Goal: Information Seeking & Learning: Check status

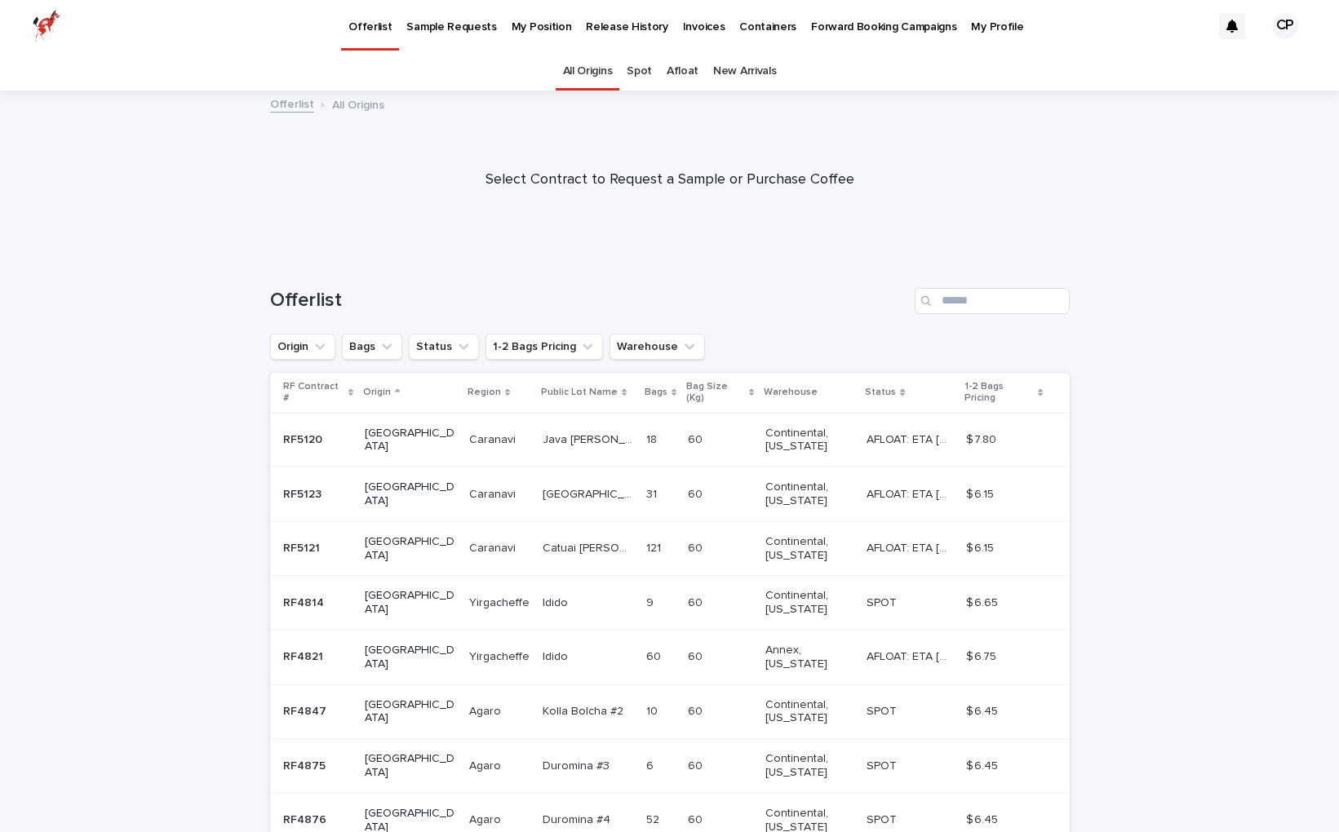
scroll to position [237, 0]
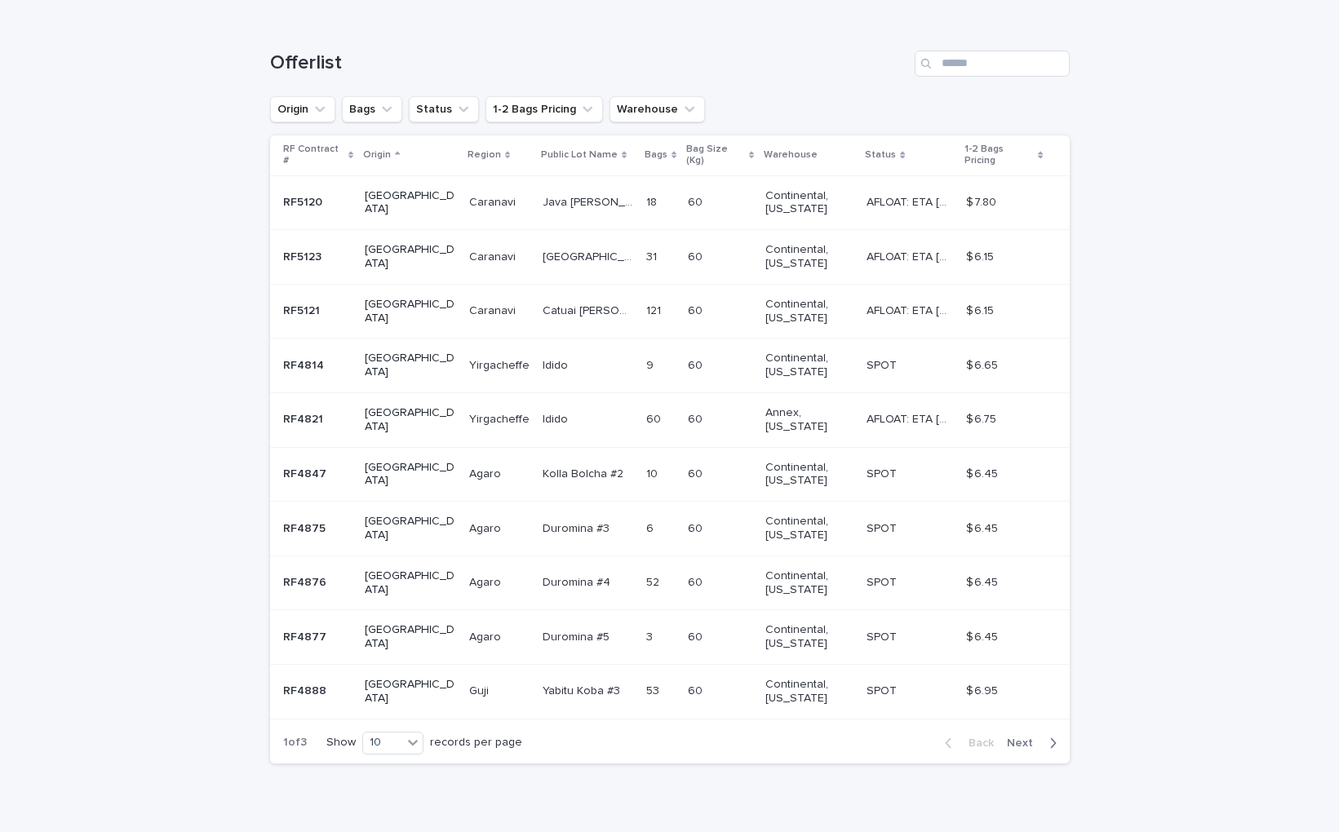
click at [1018, 737] on span "Next" at bounding box center [1025, 742] width 36 height 11
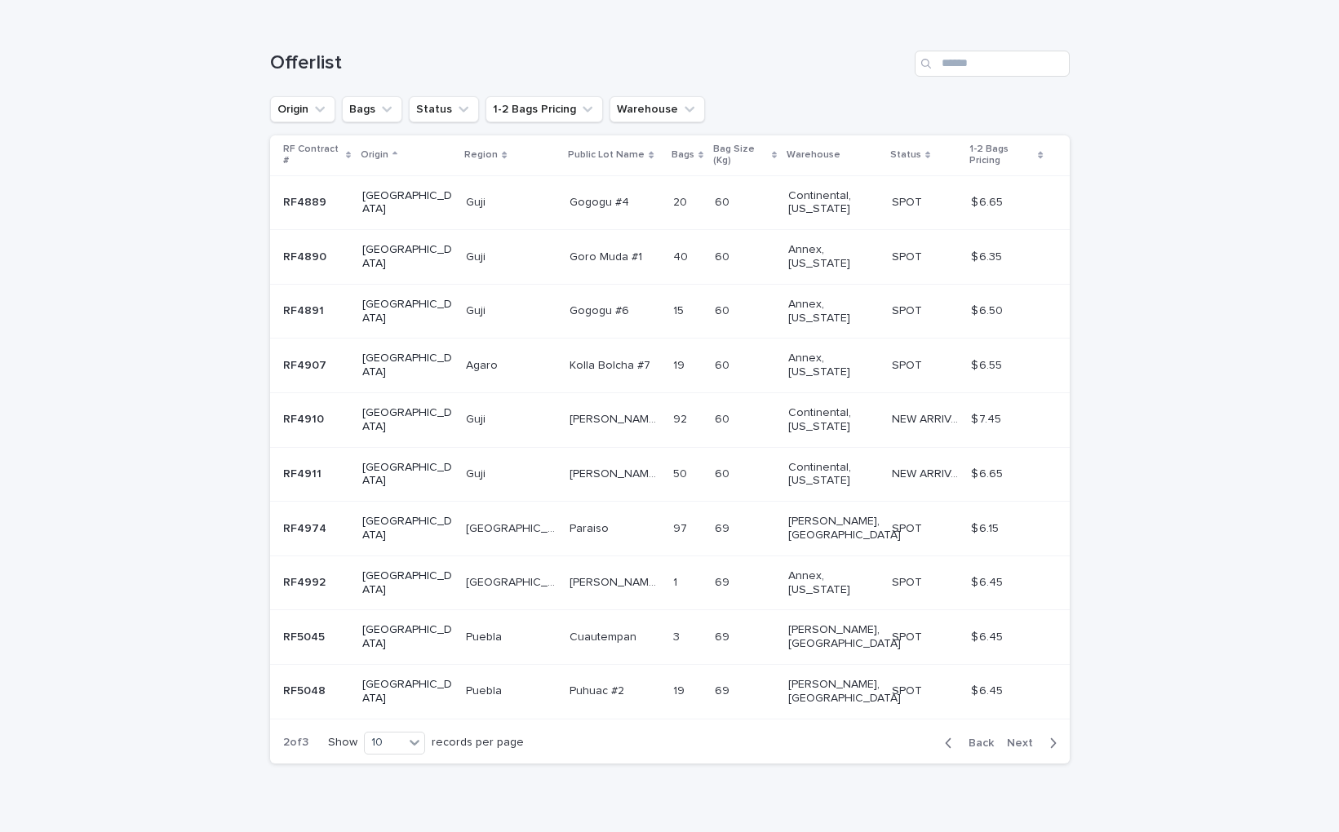
scroll to position [156, 0]
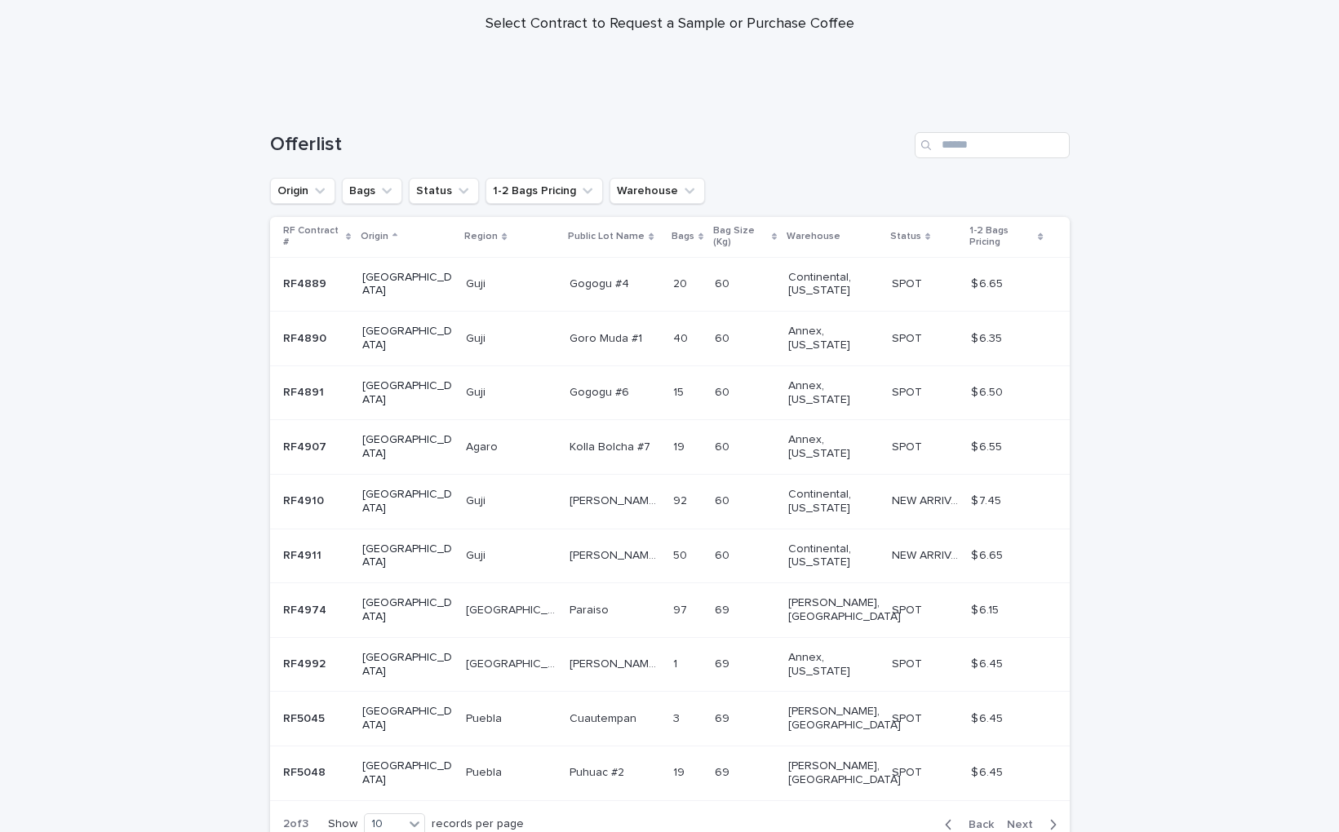
click at [1020, 819] on span "Next" at bounding box center [1025, 824] width 36 height 11
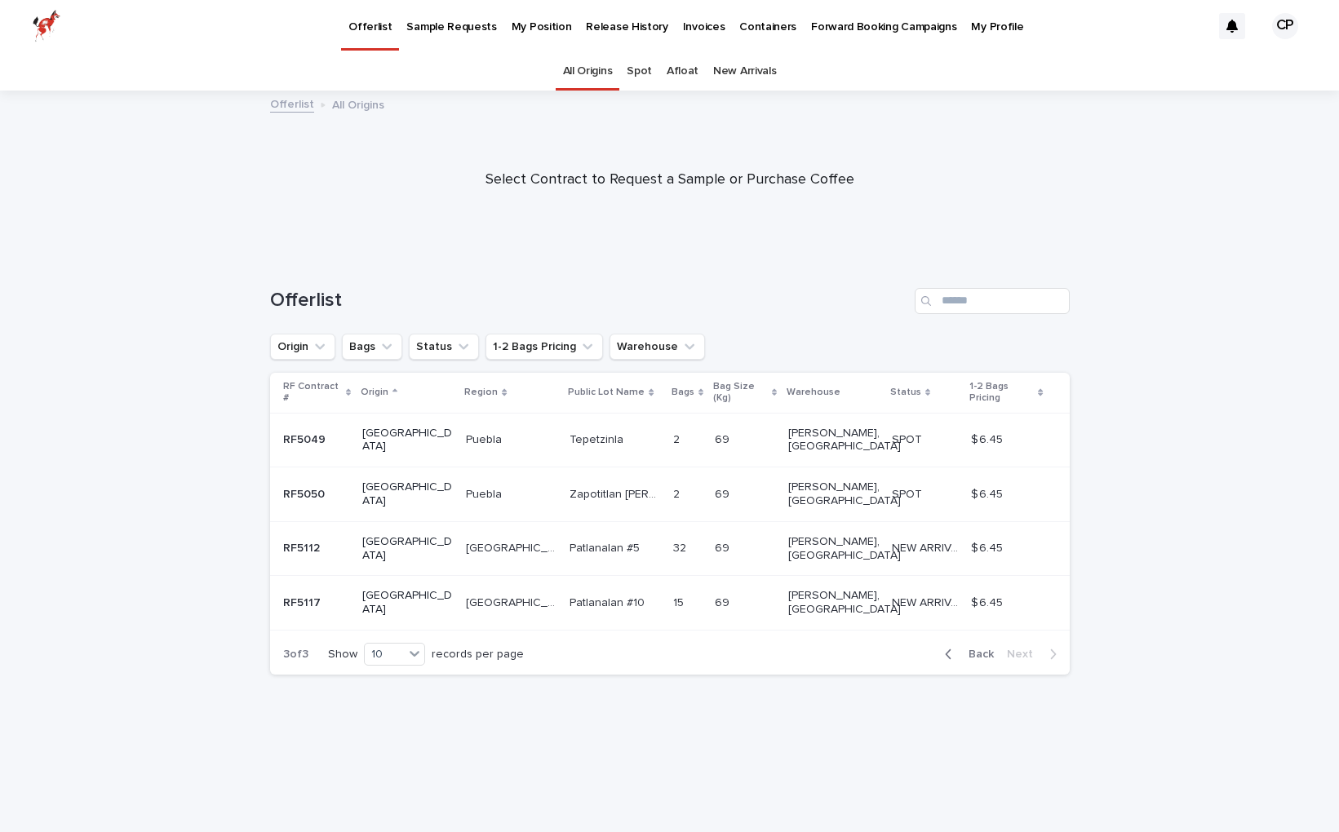
click at [973, 593] on p "$ 6.45" at bounding box center [988, 601] width 35 height 17
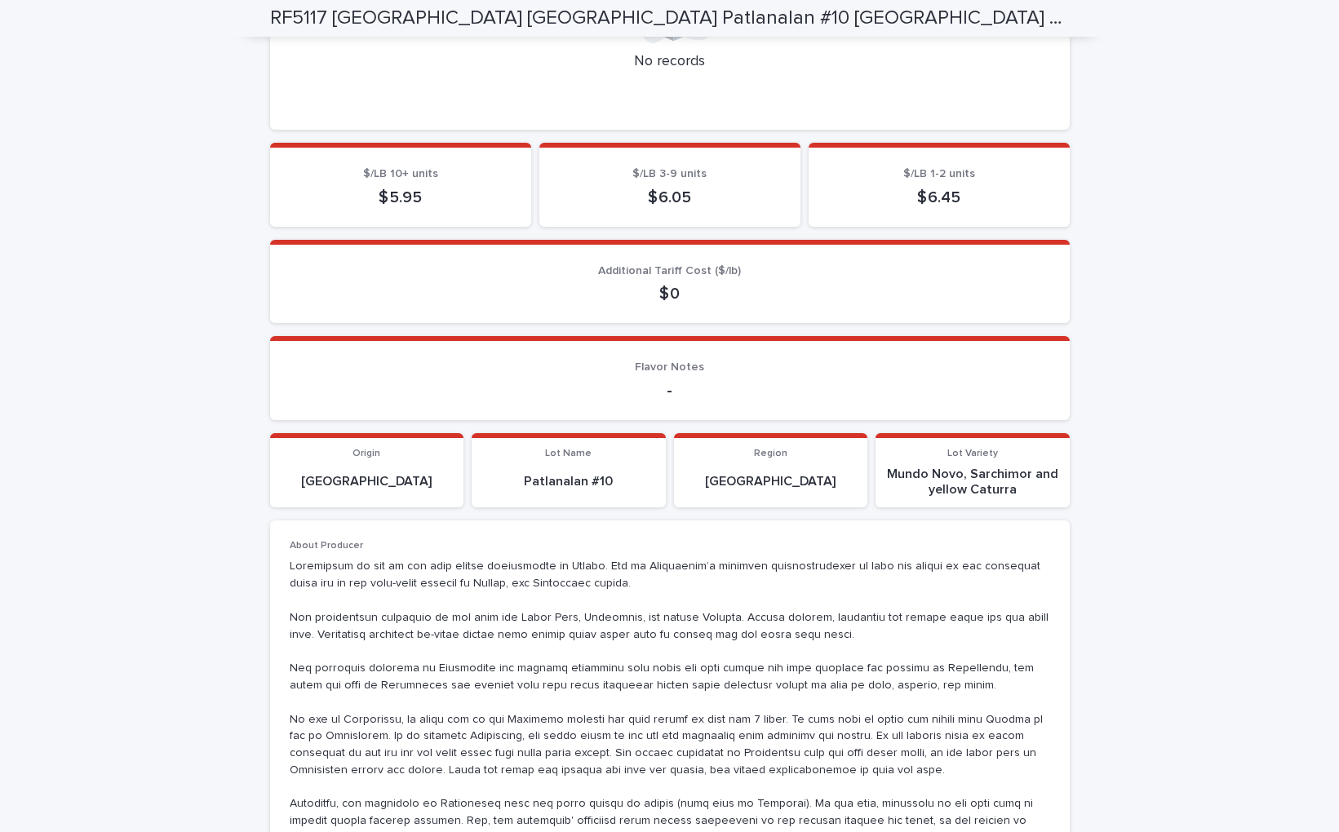
scroll to position [790, 0]
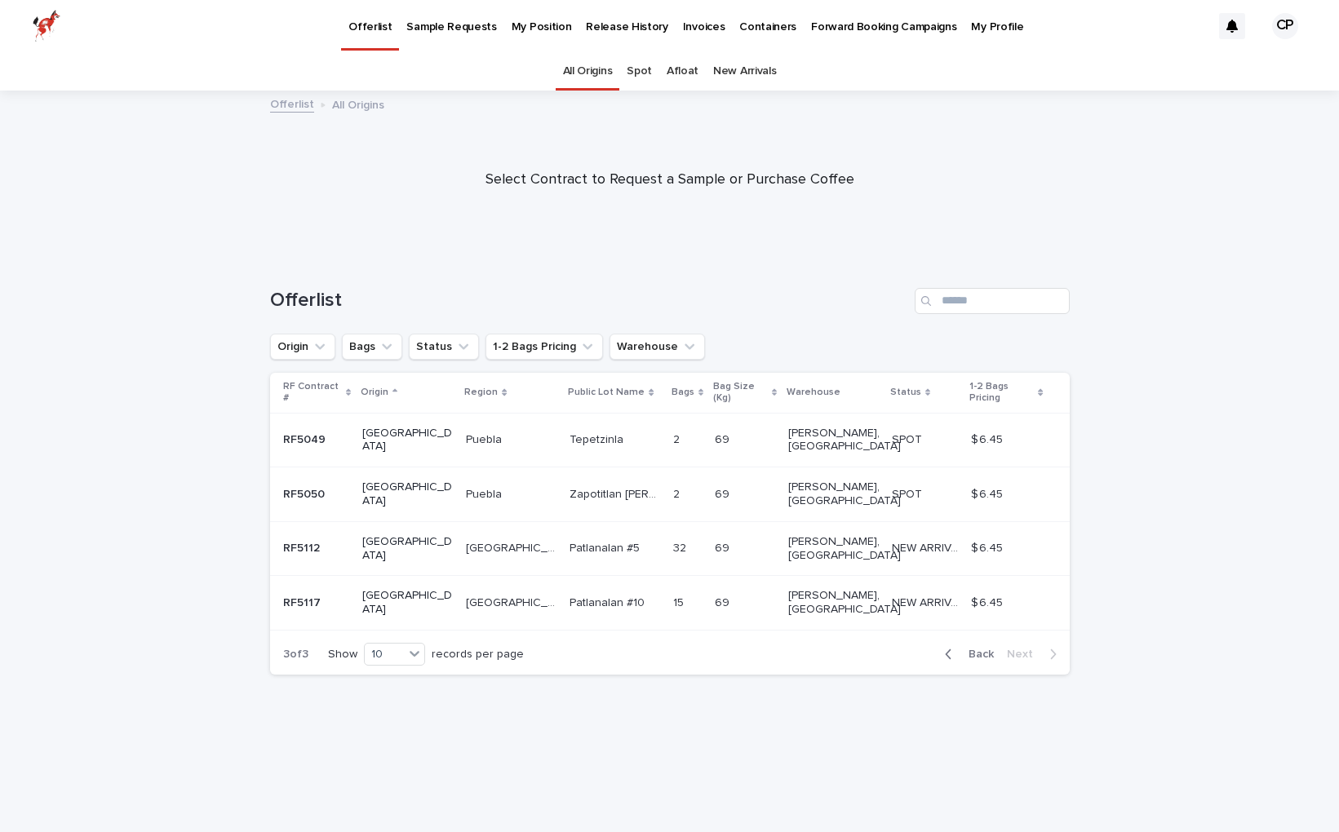
click at [952, 647] on icon "button" at bounding box center [948, 654] width 7 height 15
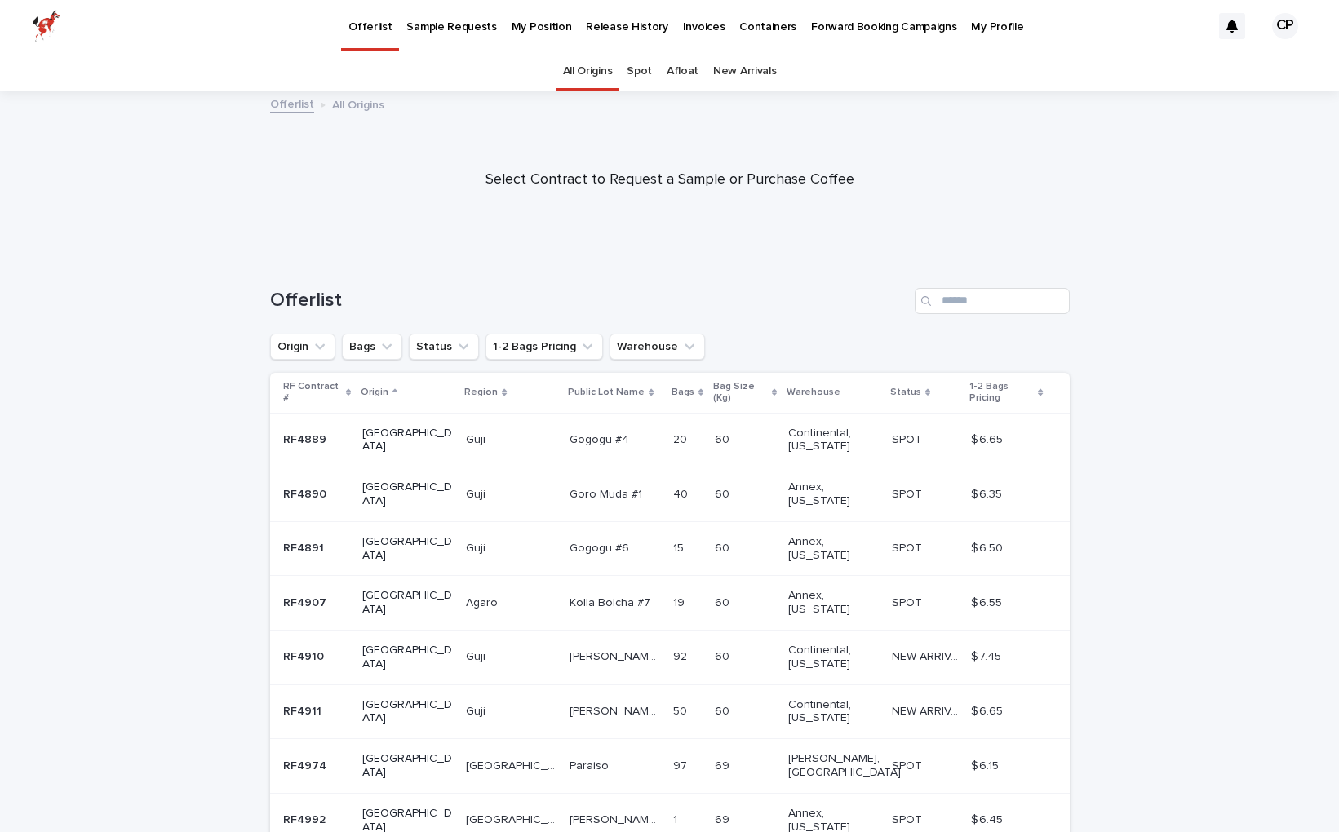
scroll to position [156, 0]
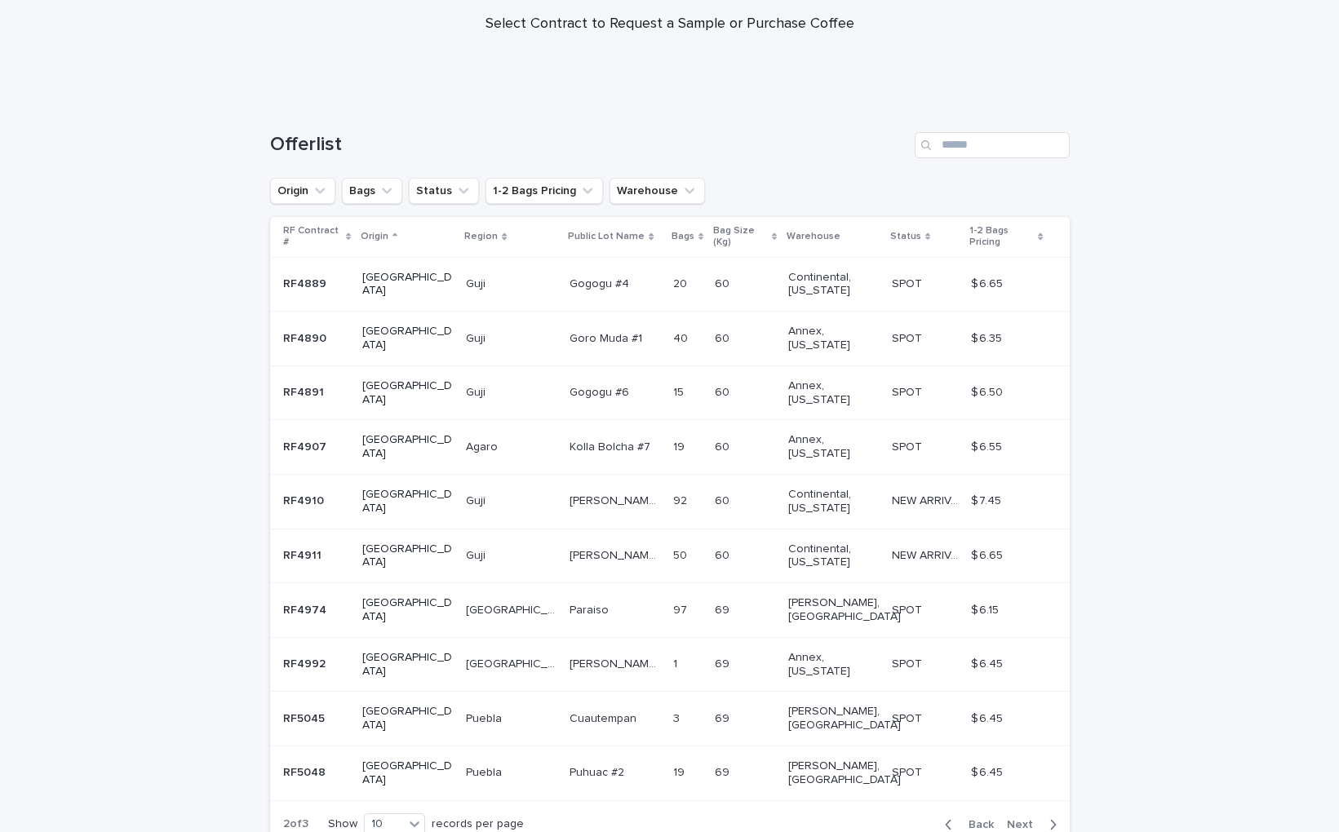
click at [715, 763] on p "69" at bounding box center [724, 771] width 18 height 17
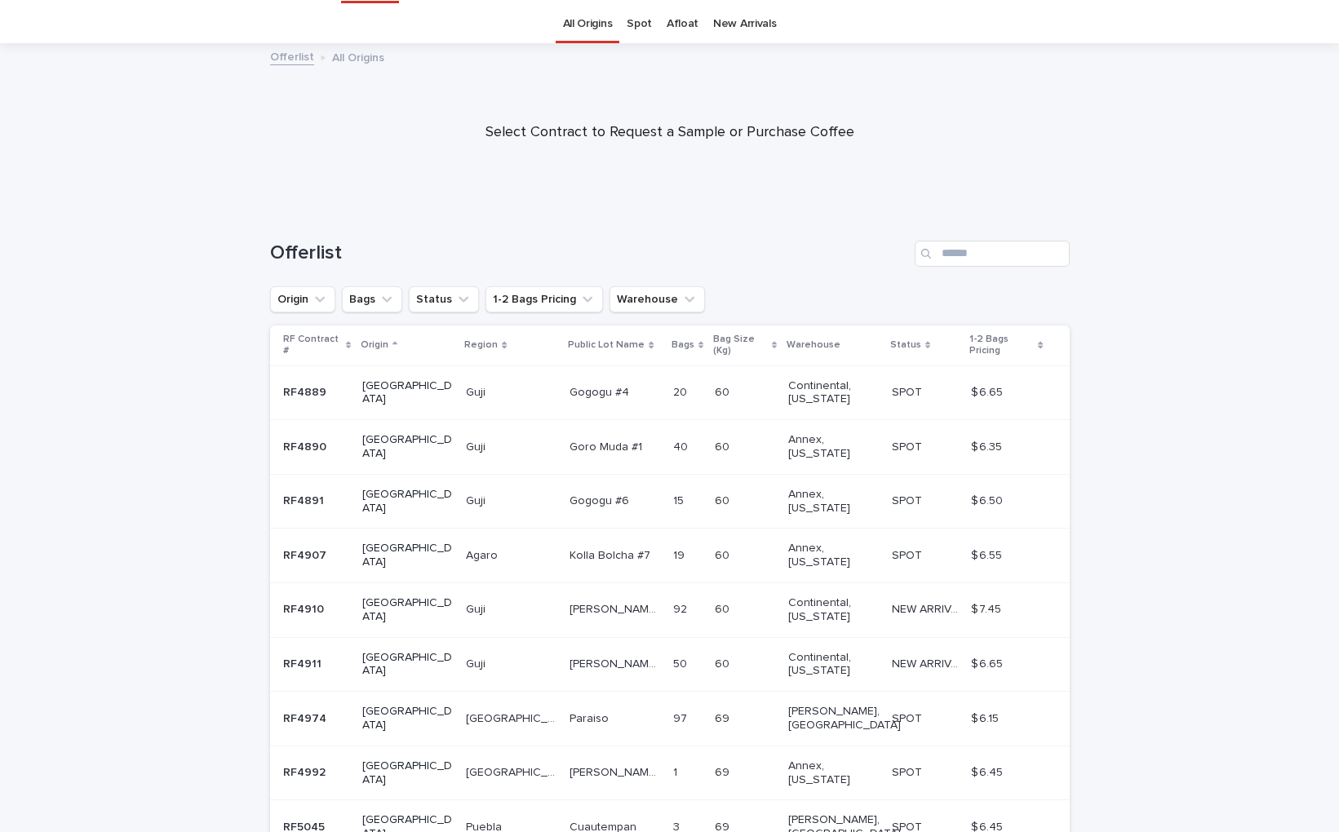
scroll to position [52, 0]
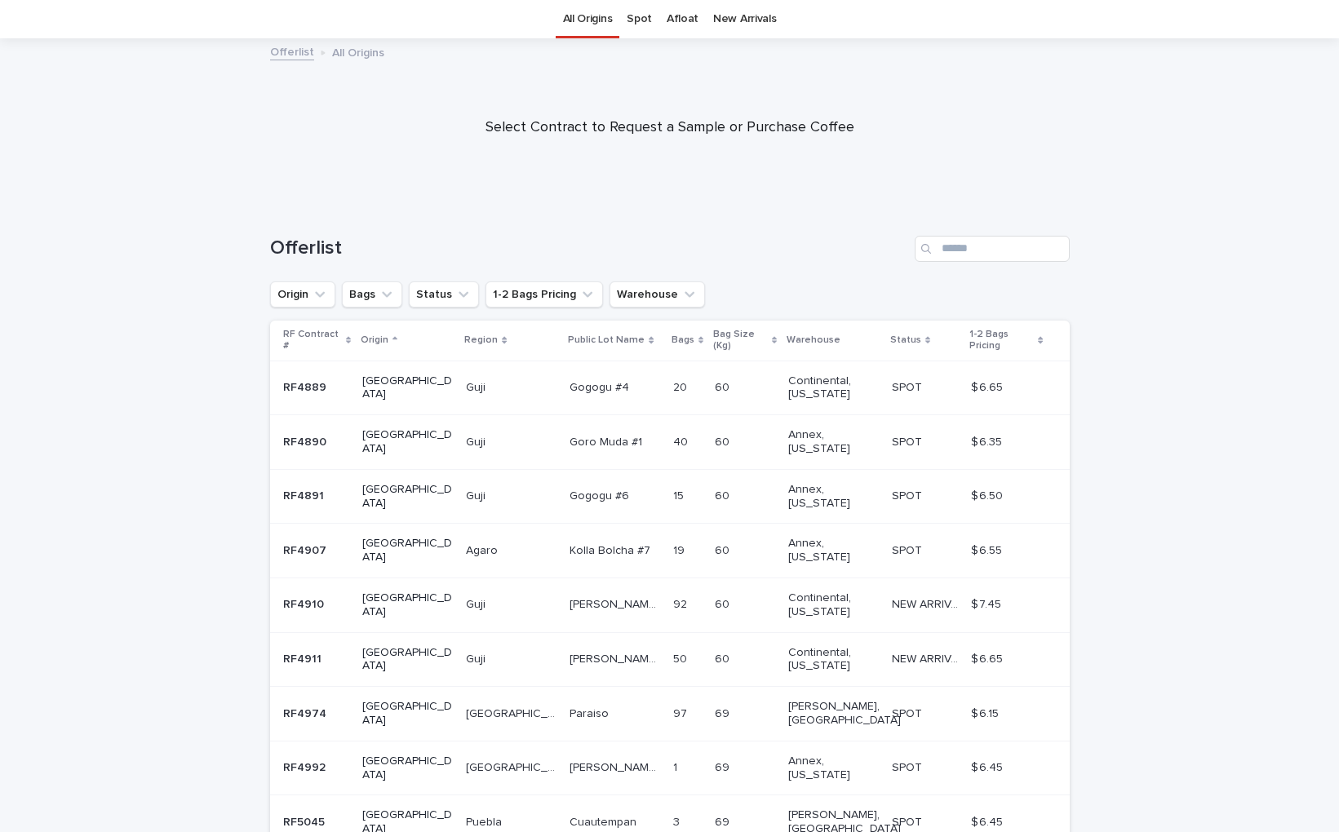
click at [569, 704] on p "Paraiso" at bounding box center [590, 712] width 42 height 17
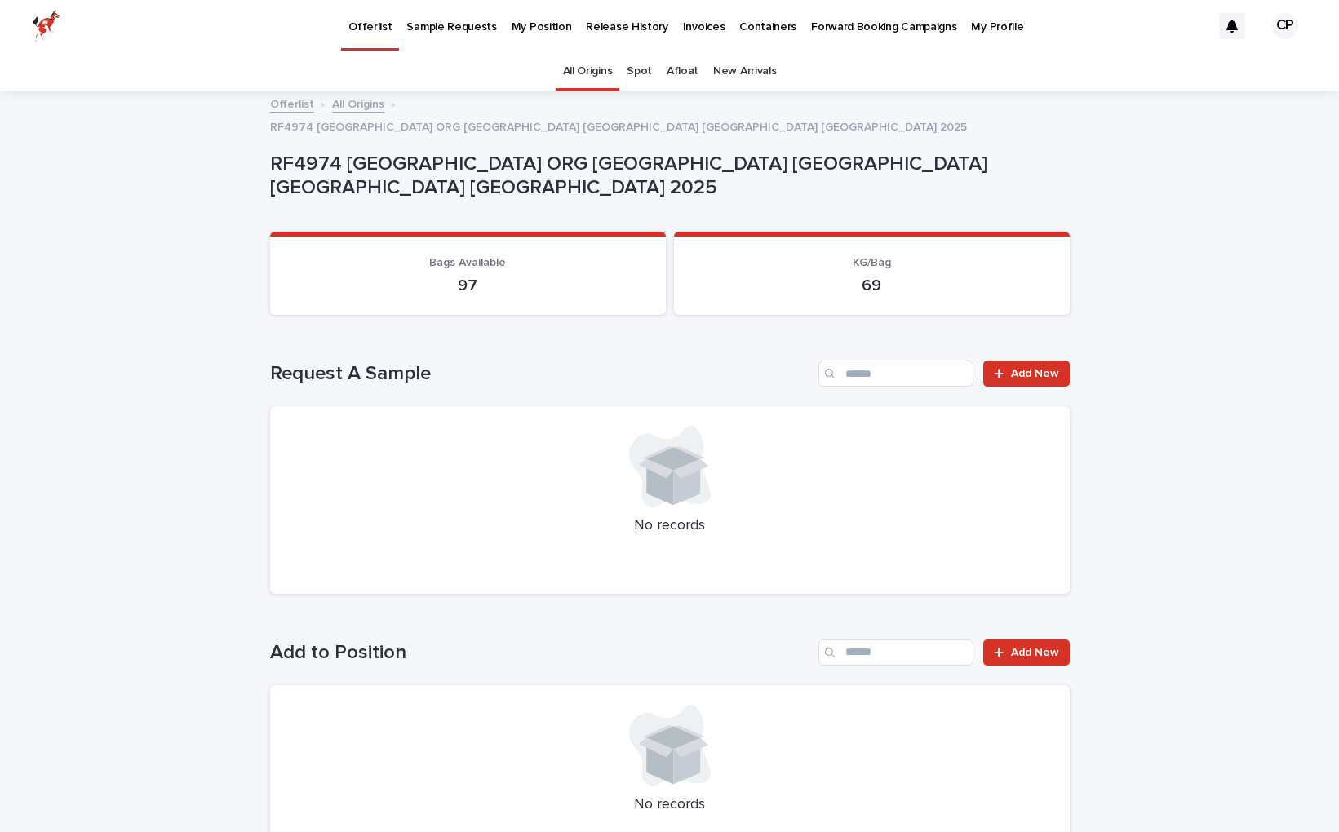
click at [558, 26] on div "My Position" at bounding box center [541, 17] width 75 height 34
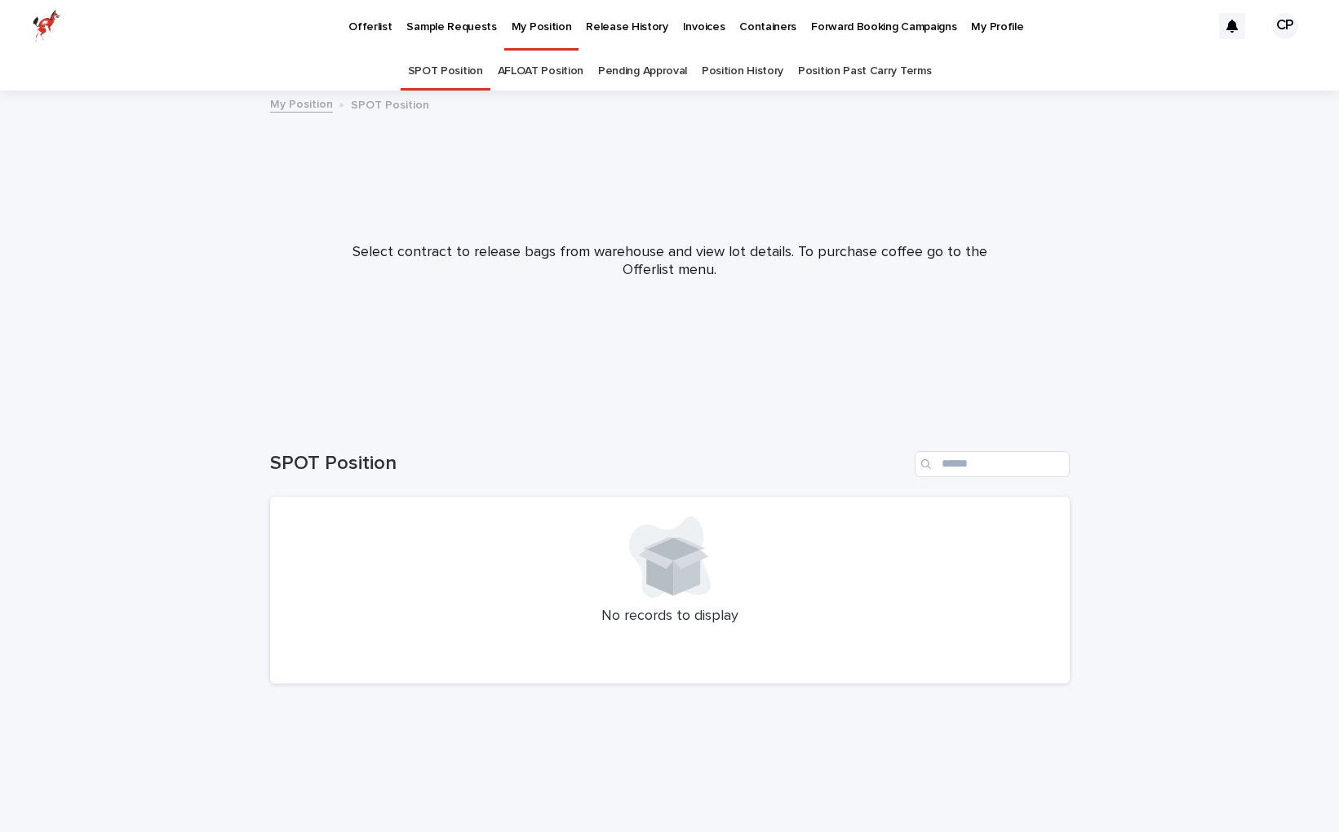
click at [641, 71] on link "Pending Approval" at bounding box center [642, 71] width 89 height 38
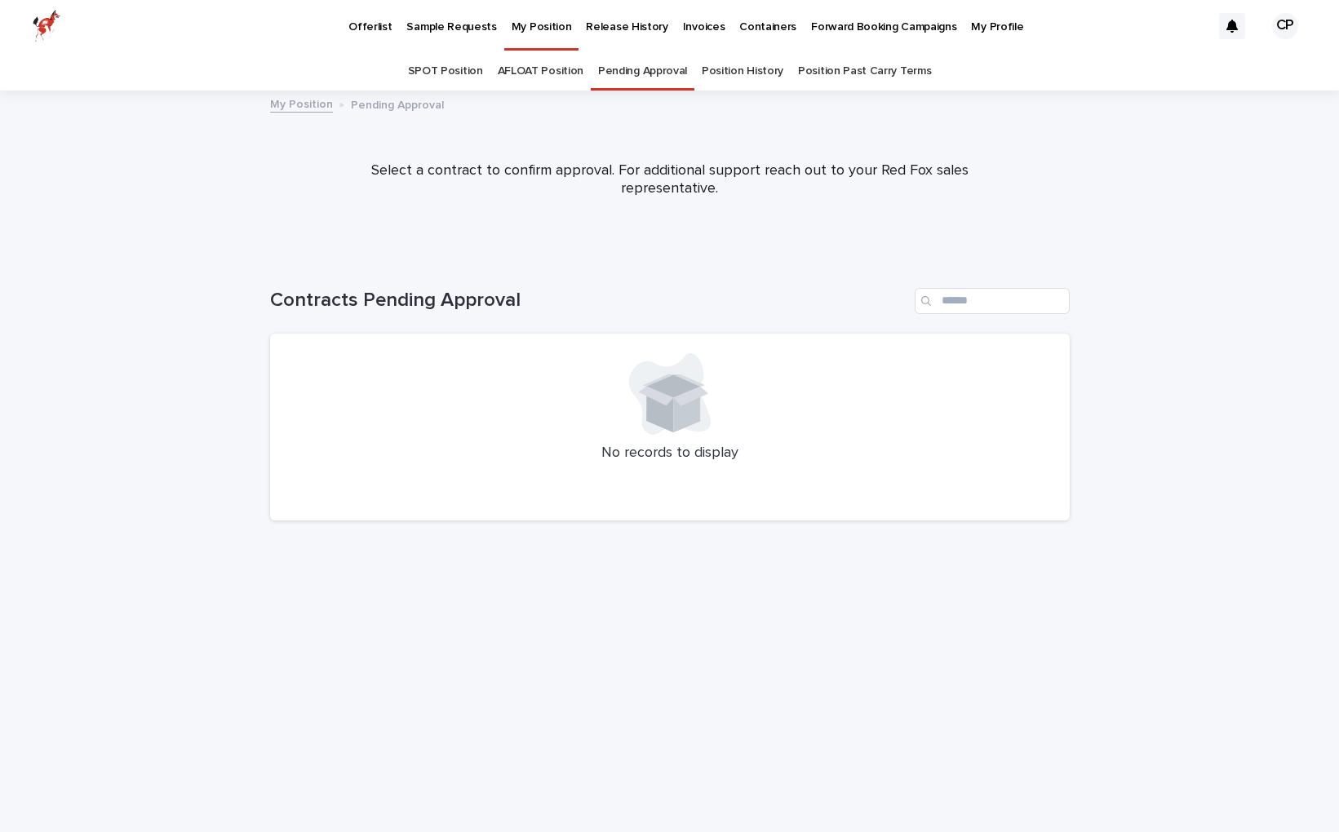
click at [539, 69] on link "AFLOAT Position" at bounding box center [541, 71] width 86 height 38
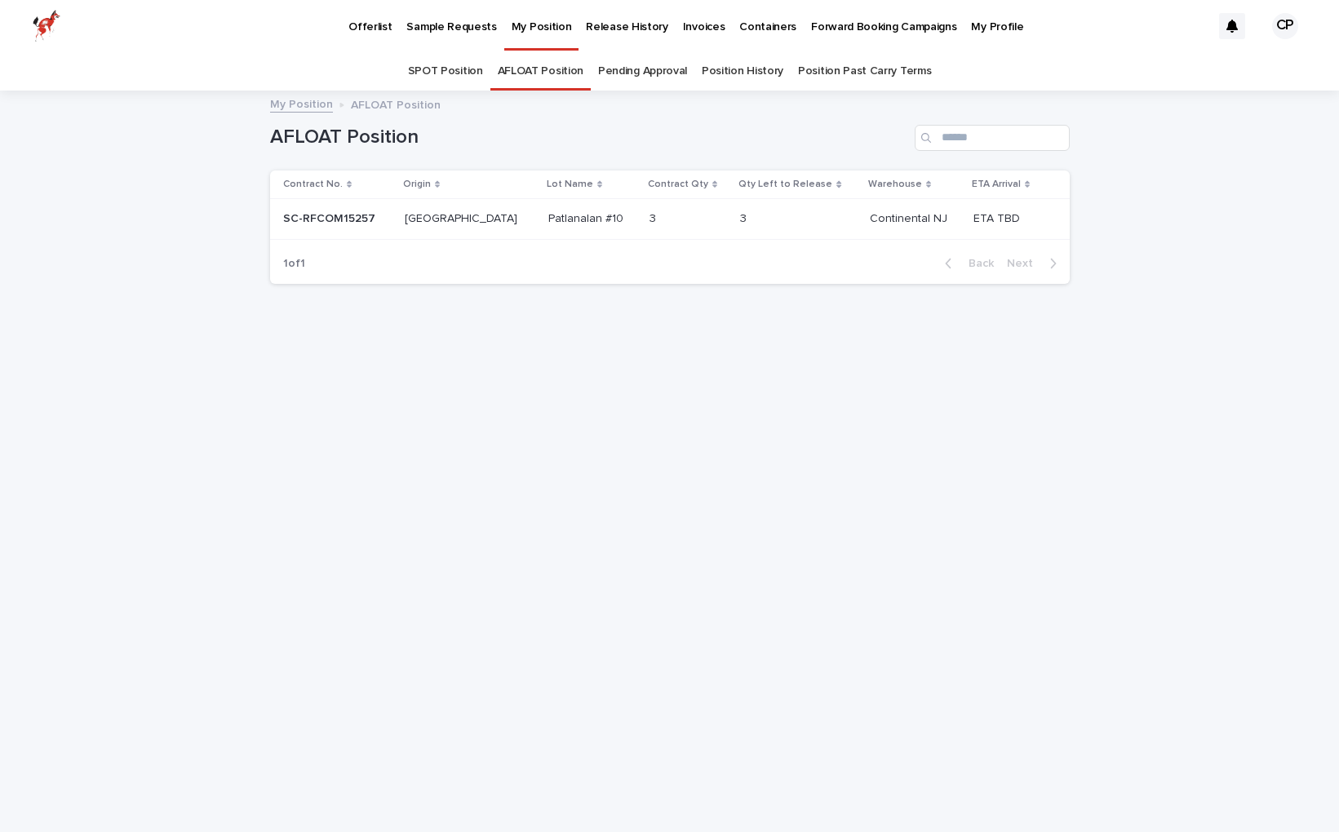
click at [980, 224] on p "ETA TBD" at bounding box center [998, 217] width 50 height 17
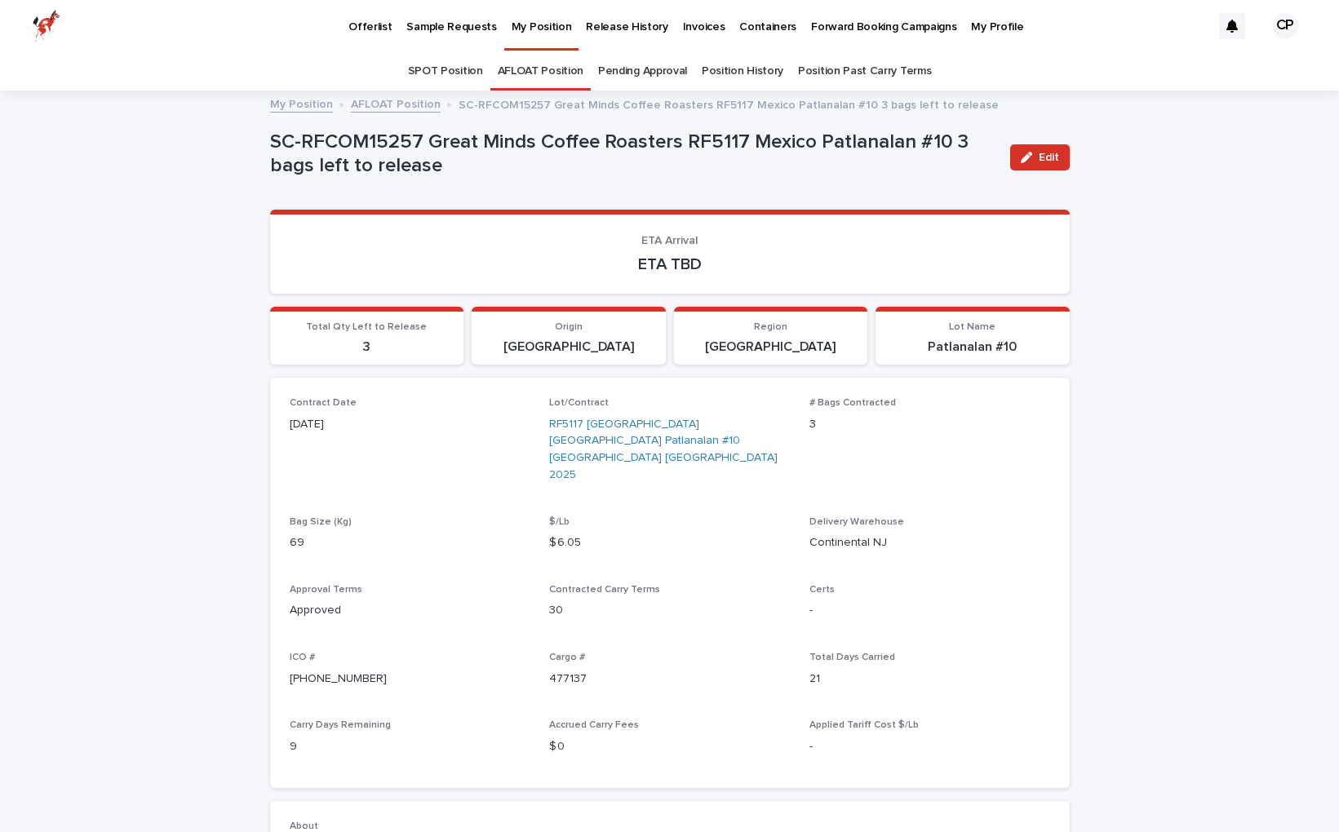
click at [830, 23] on p "Forward Booking Campaigns" at bounding box center [883, 17] width 145 height 34
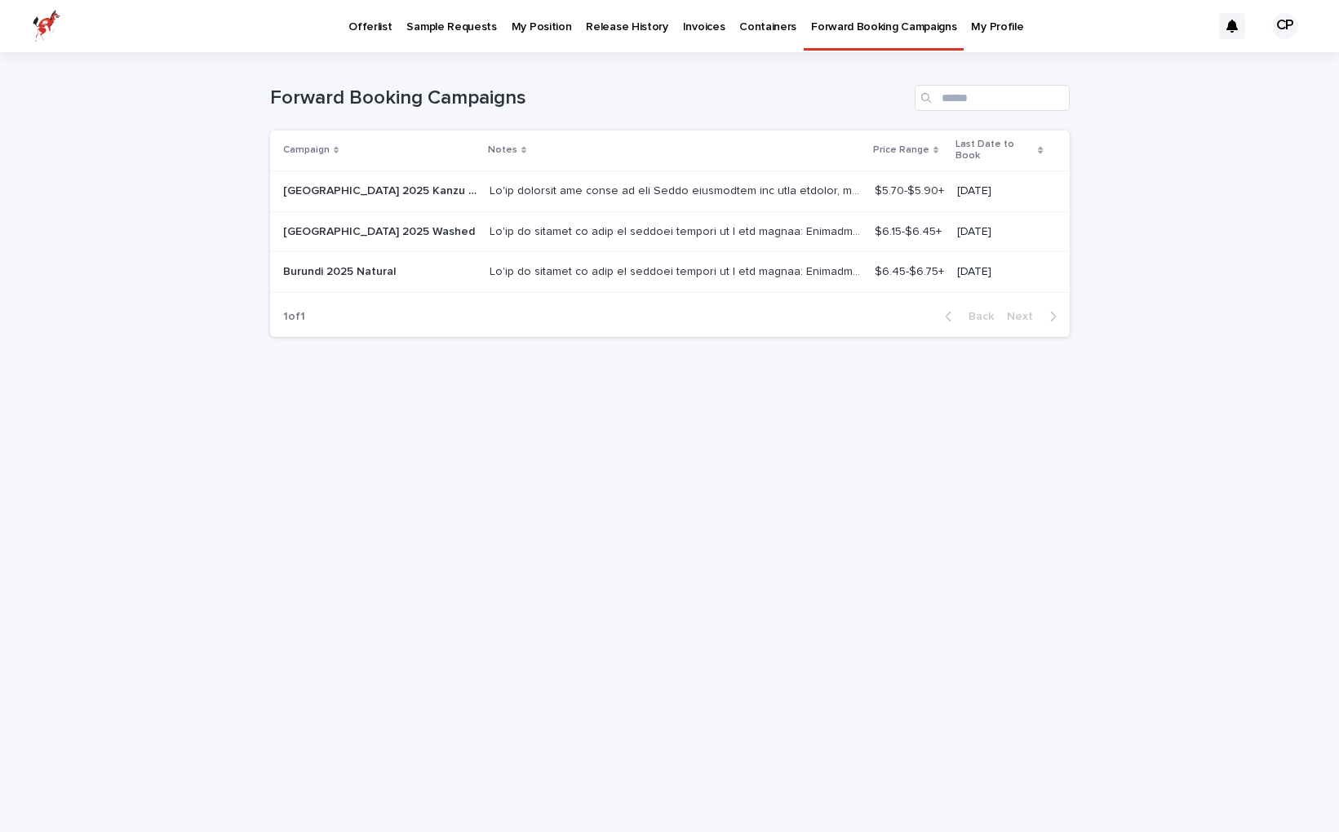
click at [740, 25] on p "Containers" at bounding box center [767, 17] width 57 height 34
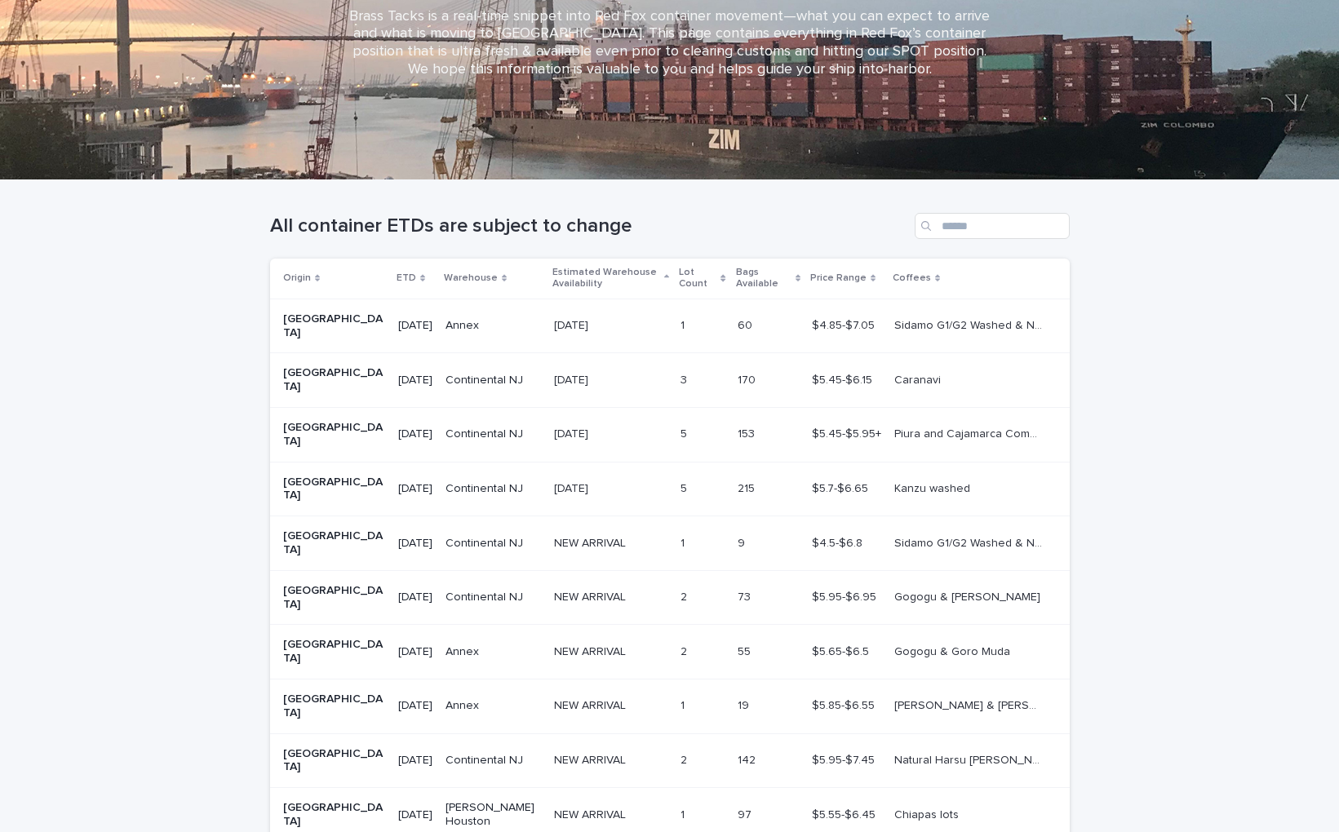
scroll to position [201, 0]
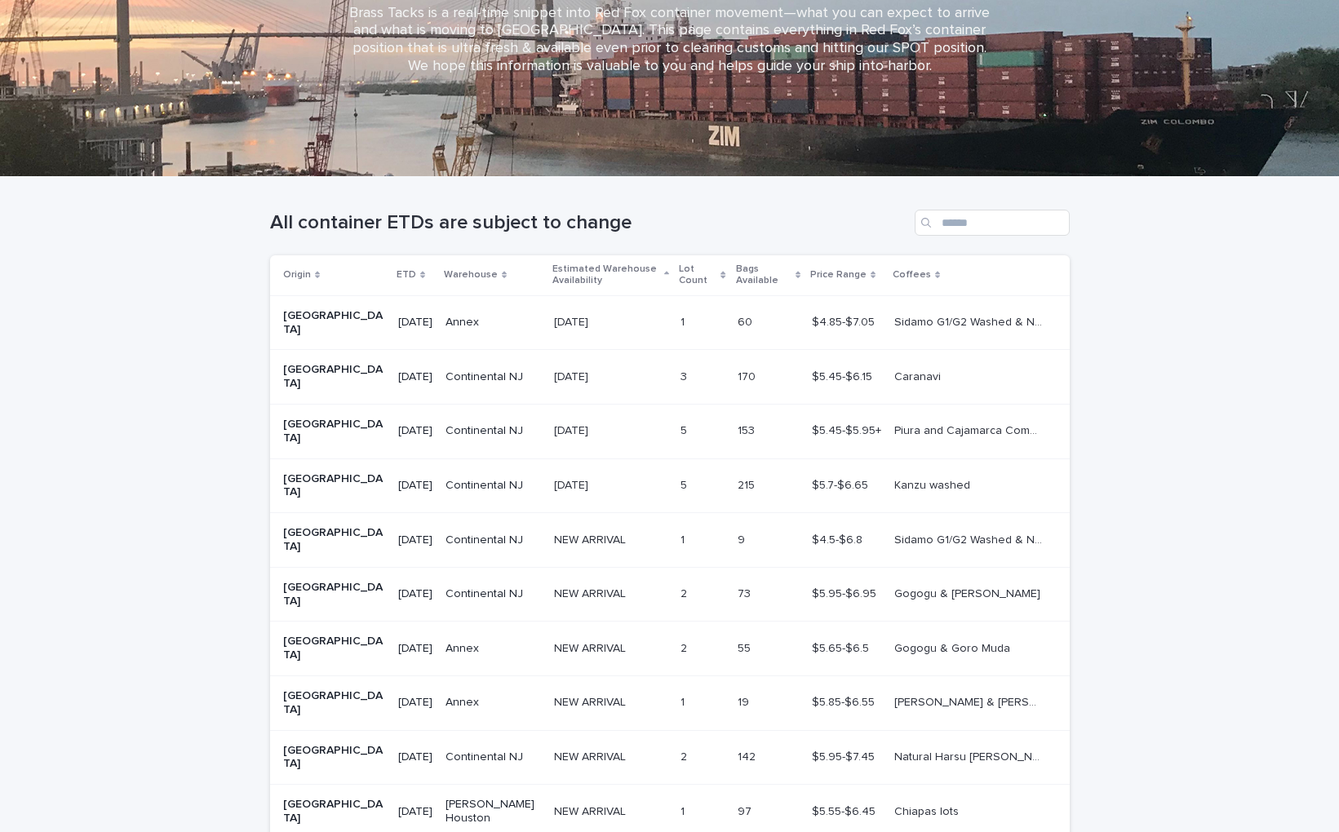
click at [944, 421] on p "Piura and Cajamarca Community Lots" at bounding box center [970, 429] width 153 height 17
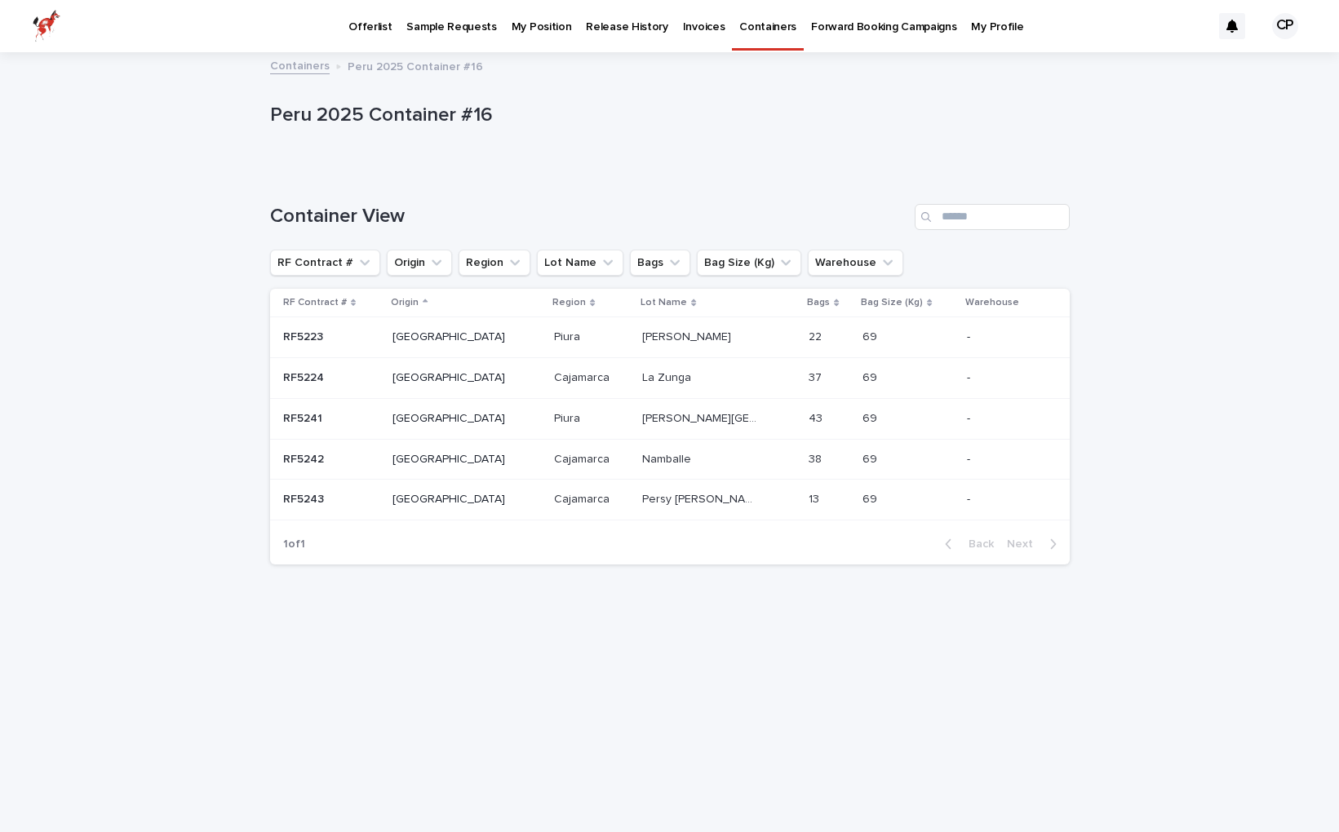
click at [554, 426] on div "Piura Piura" at bounding box center [591, 418] width 75 height 27
click at [642, 347] on div "[PERSON_NAME] [PERSON_NAME]" at bounding box center [718, 337] width 153 height 27
click at [554, 498] on p at bounding box center [591, 500] width 75 height 14
click at [642, 422] on p "[PERSON_NAME][GEOGRAPHIC_DATA]" at bounding box center [702, 417] width 120 height 17
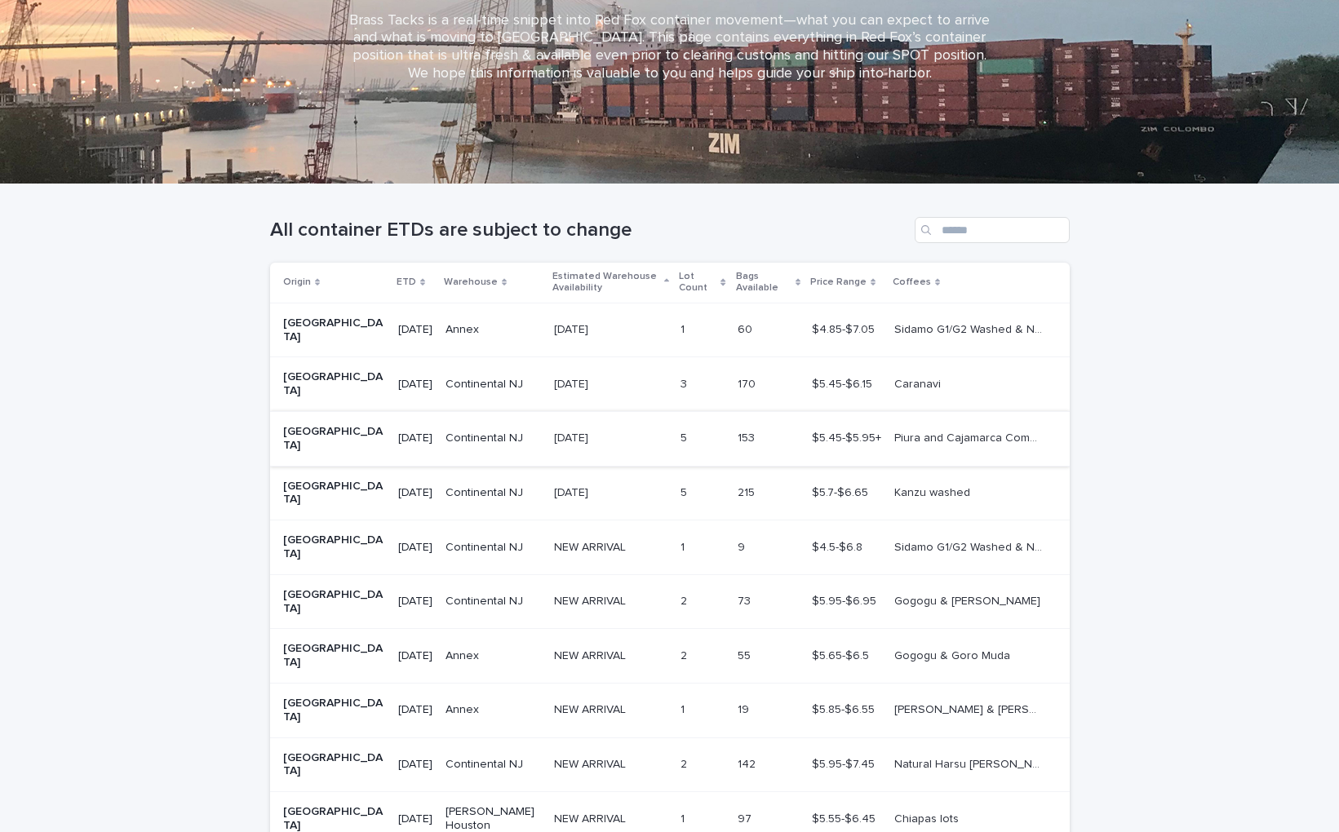
scroll to position [195, 0]
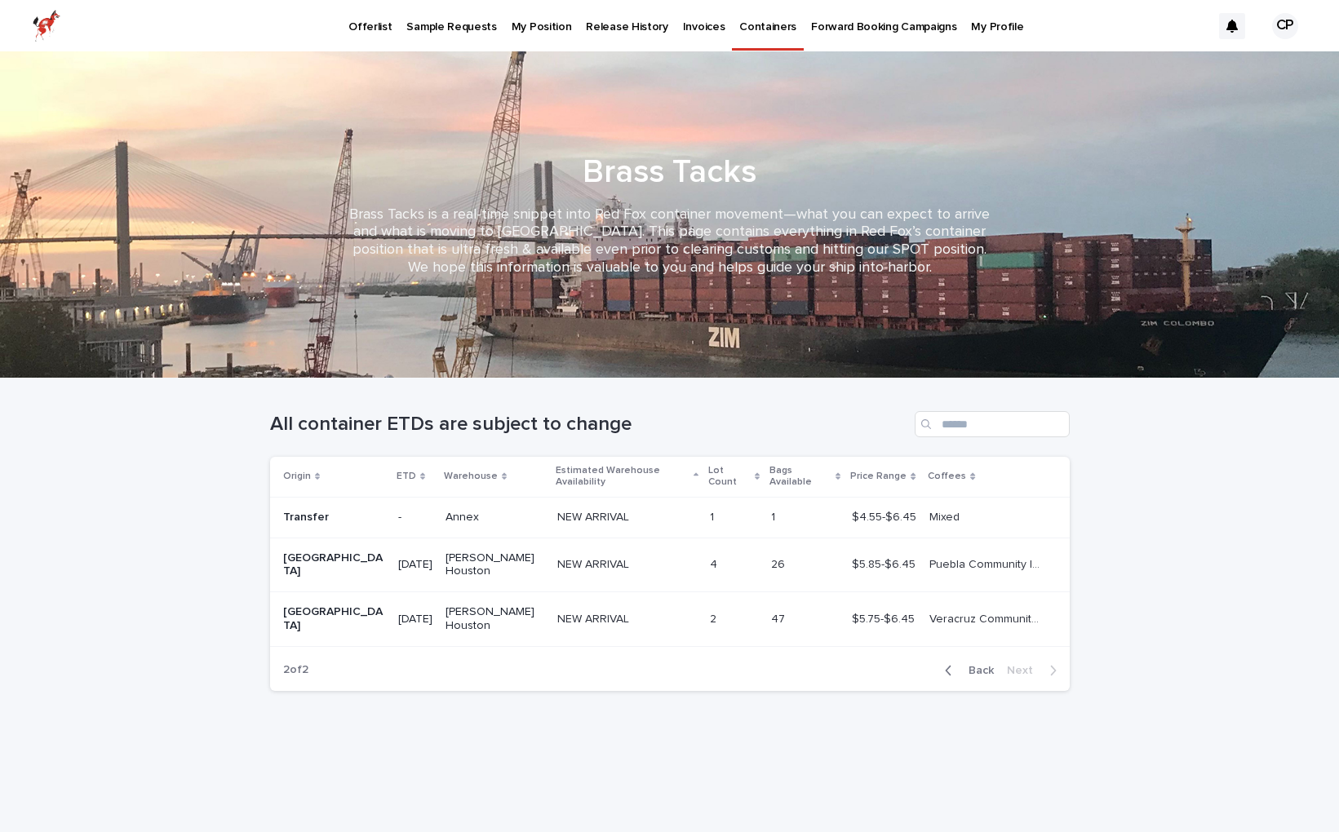
click at [952, 663] on icon "button" at bounding box center [948, 670] width 7 height 15
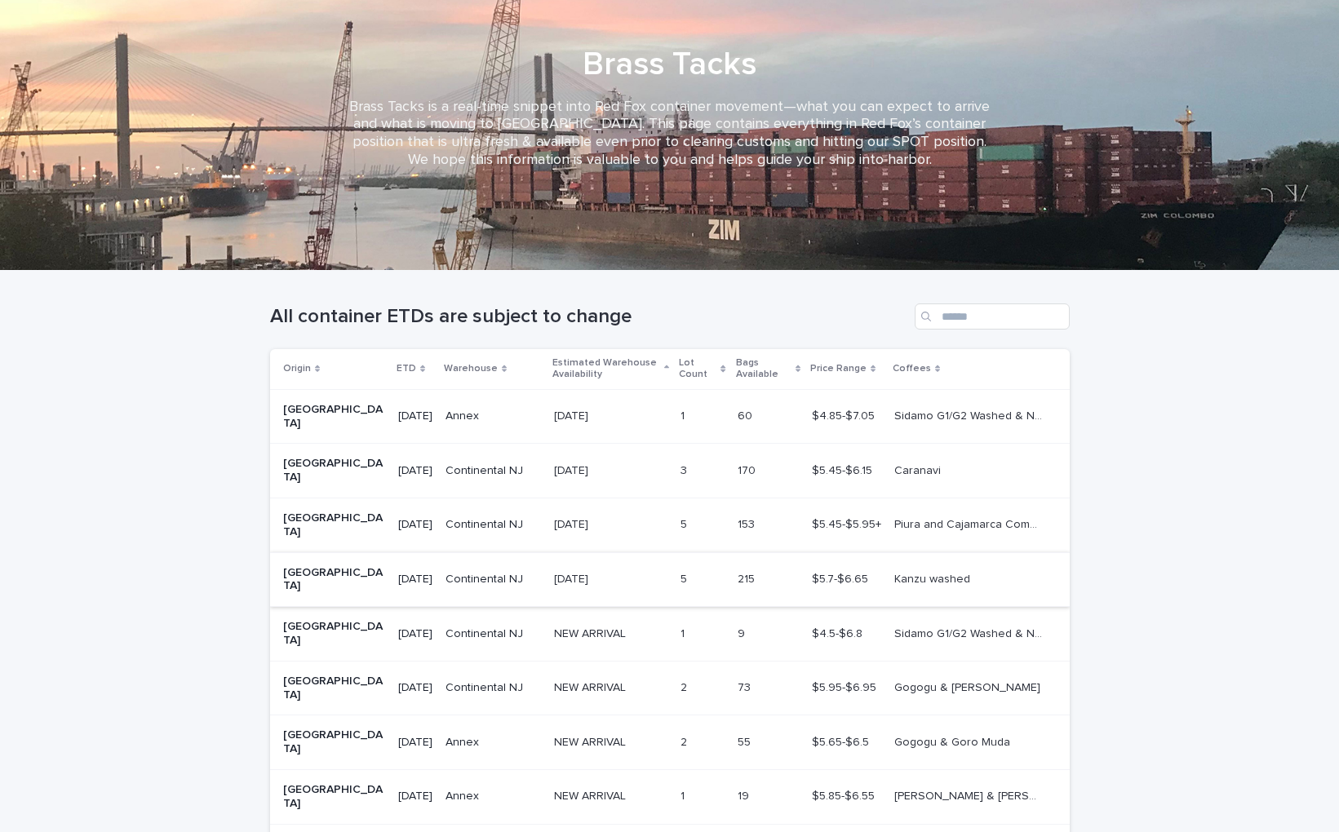
scroll to position [190, 0]
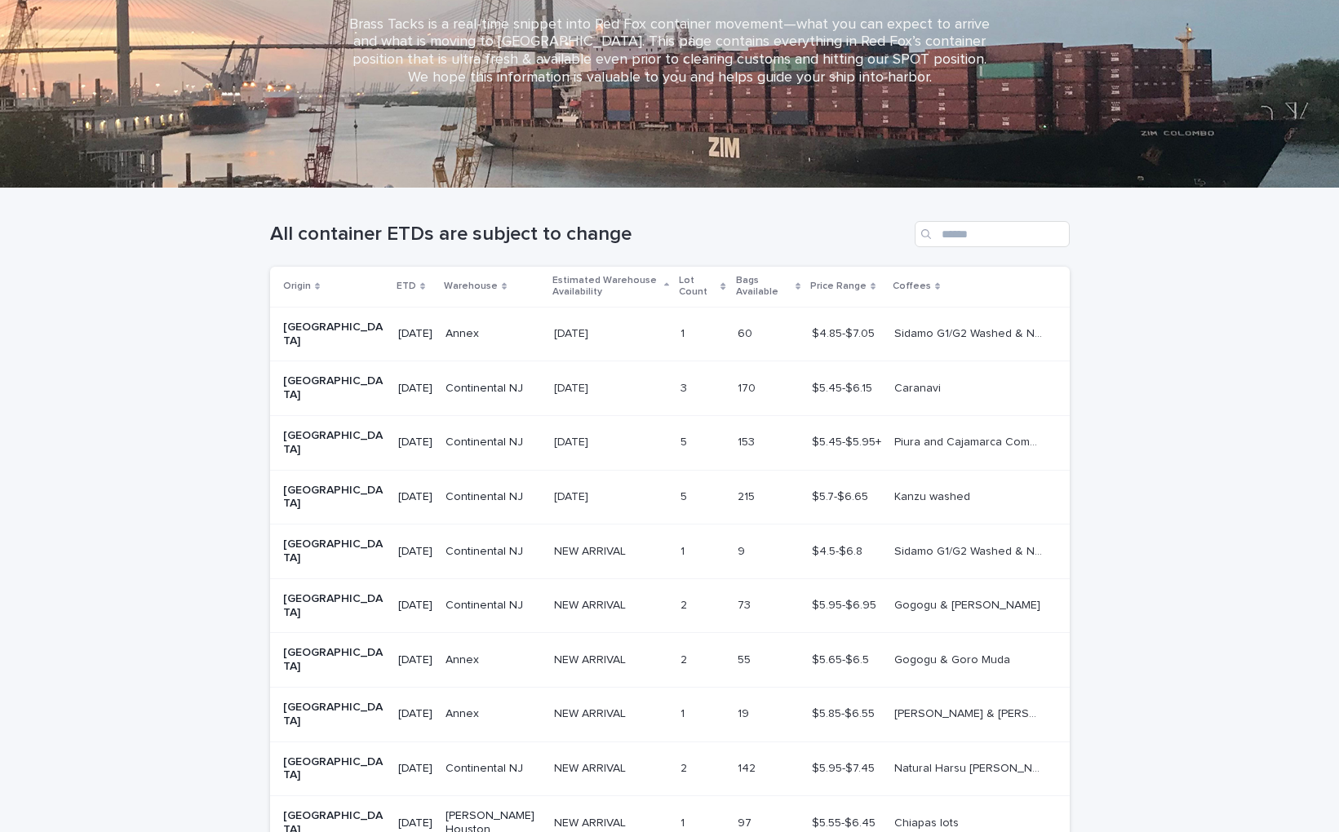
click at [894, 432] on p "Piura and Cajamarca Community Lots" at bounding box center [970, 440] width 153 height 17
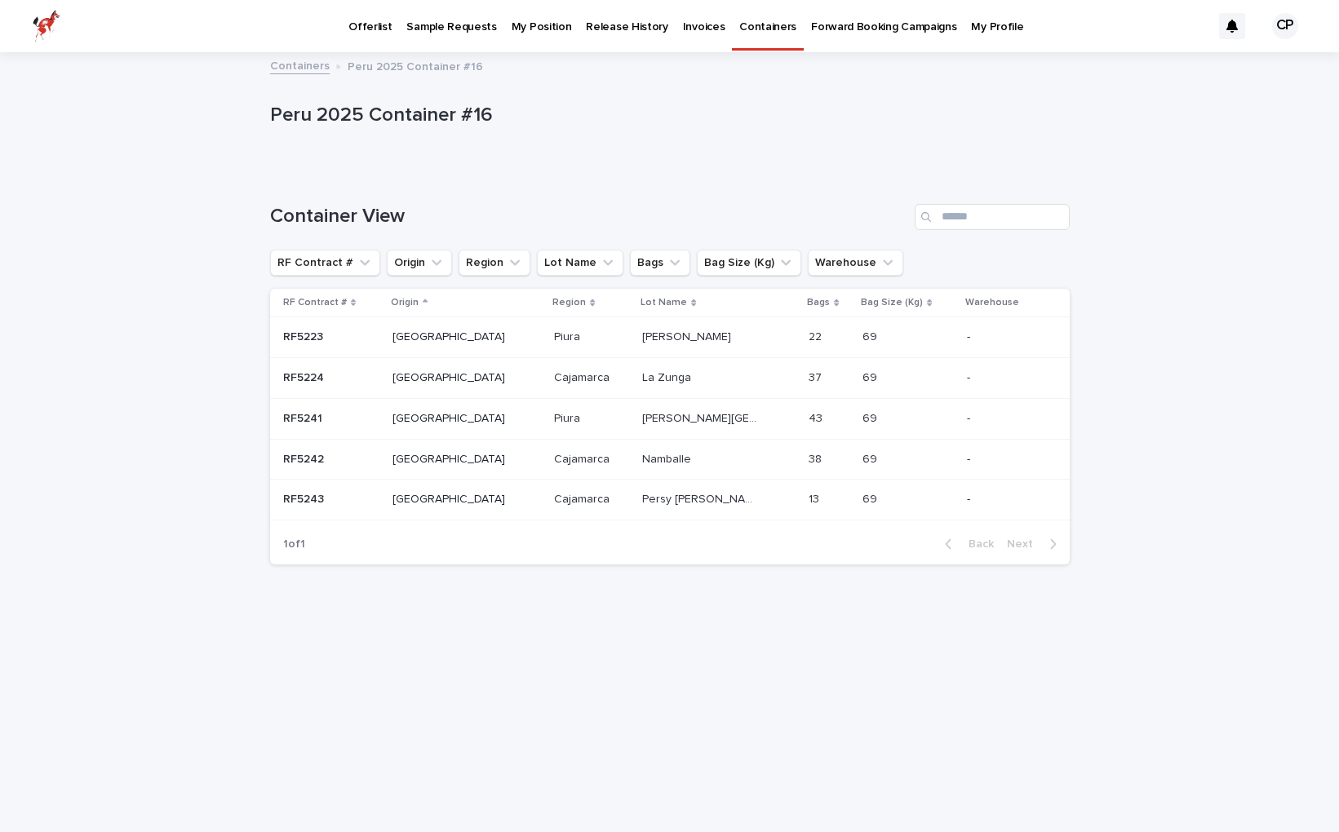
click at [379, 367] on div "RF5224 RF5224" at bounding box center [331, 378] width 97 height 27
click at [424, 343] on p "[GEOGRAPHIC_DATA]" at bounding box center [450, 337] width 117 height 14
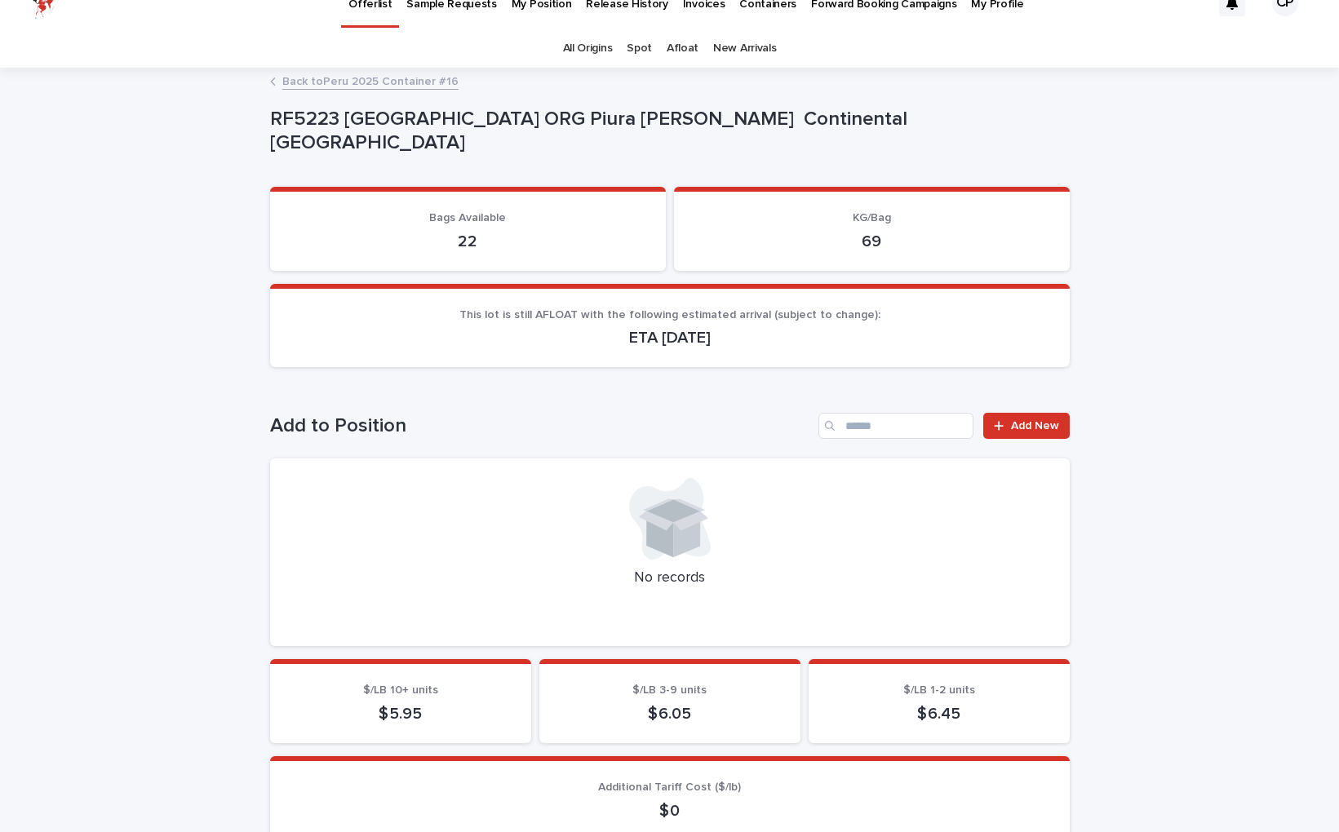
scroll to position [31, 0]
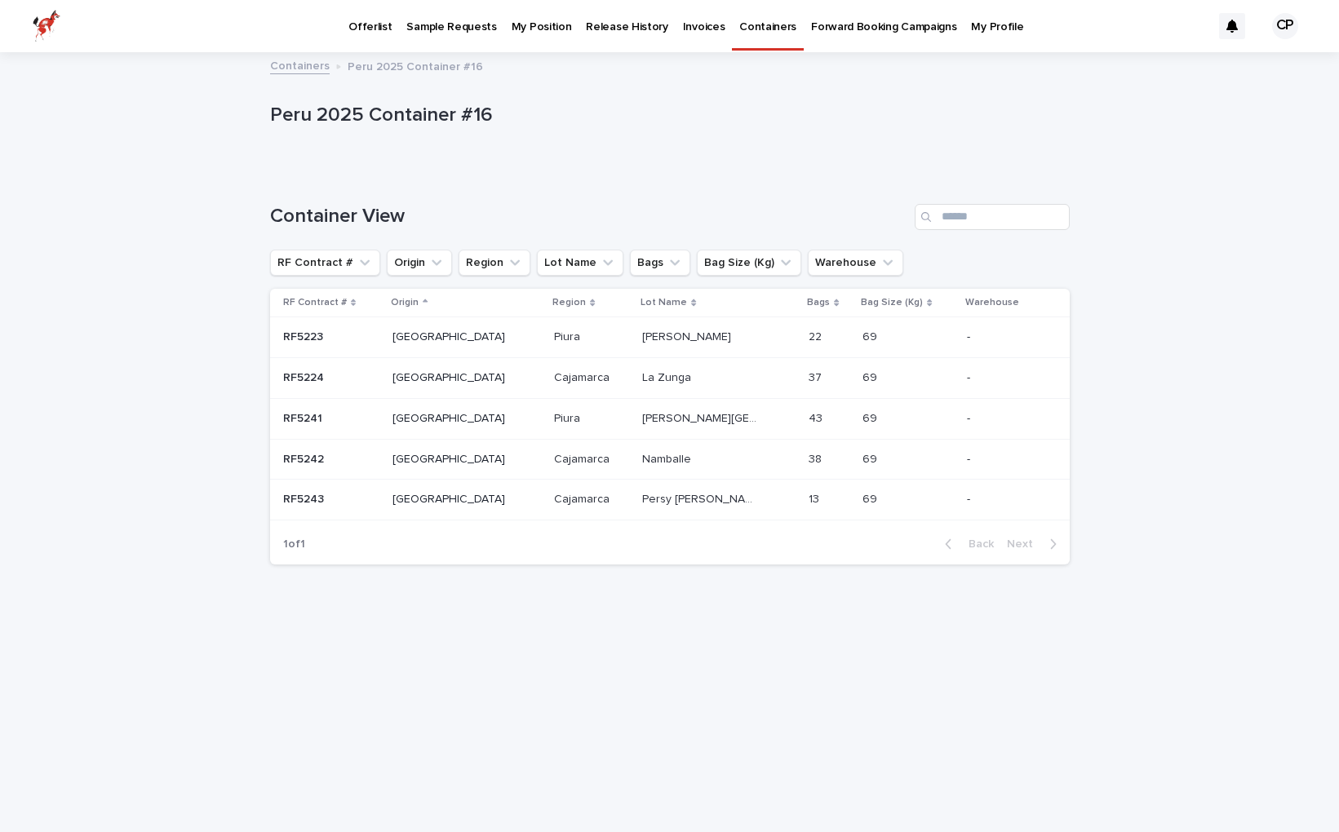
click at [422, 417] on p "[GEOGRAPHIC_DATA]" at bounding box center [450, 419] width 117 height 14
click at [445, 467] on div "[GEOGRAPHIC_DATA]" at bounding box center [466, 459] width 148 height 27
click at [405, 497] on td "[GEOGRAPHIC_DATA]" at bounding box center [467, 500] width 162 height 41
